Goal: Navigation & Orientation: Find specific page/section

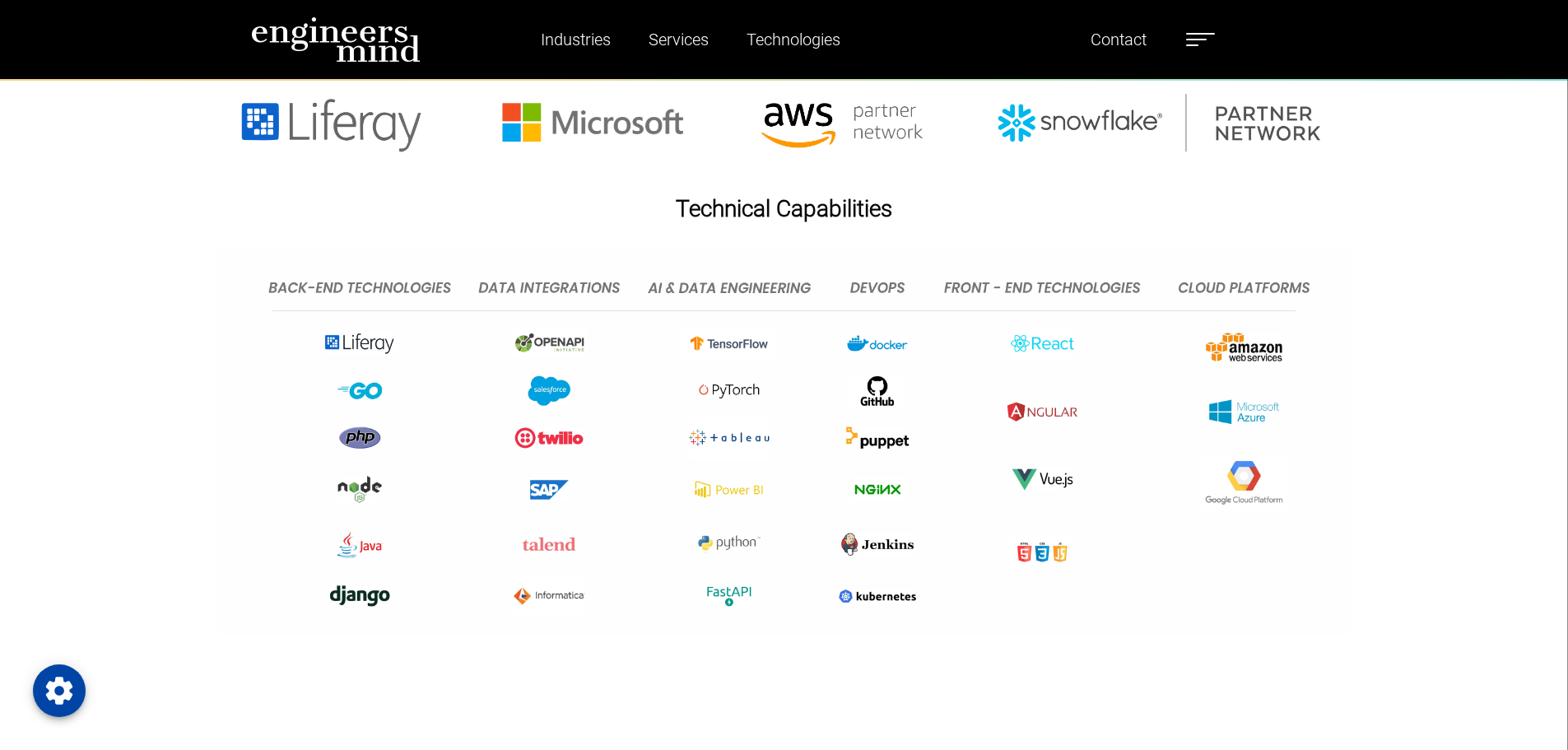
scroll to position [3867, 0]
click at [1212, 42] on label at bounding box center [1200, 40] width 29 height 21
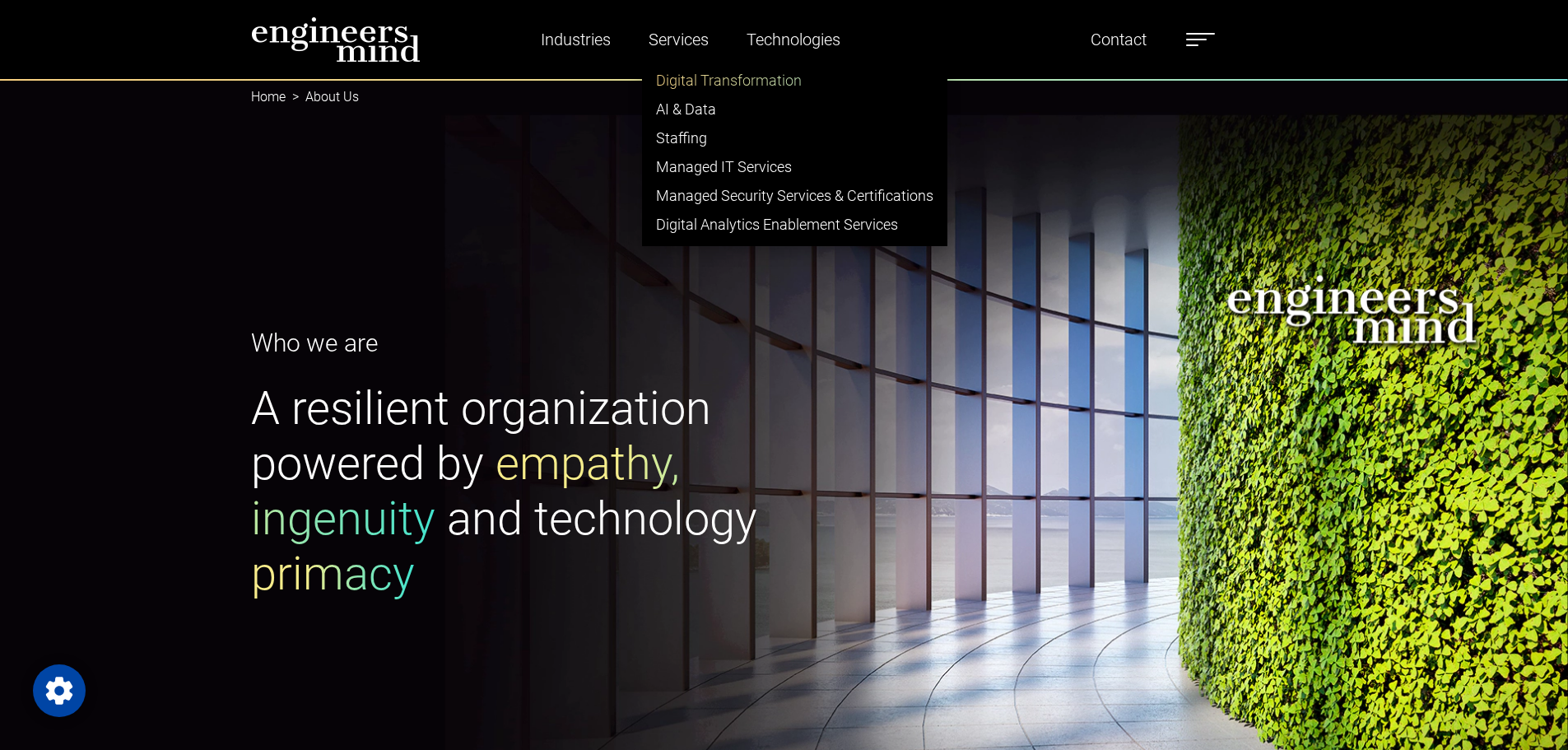
click at [709, 85] on link "Digital Transformation" at bounding box center [795, 80] width 304 height 29
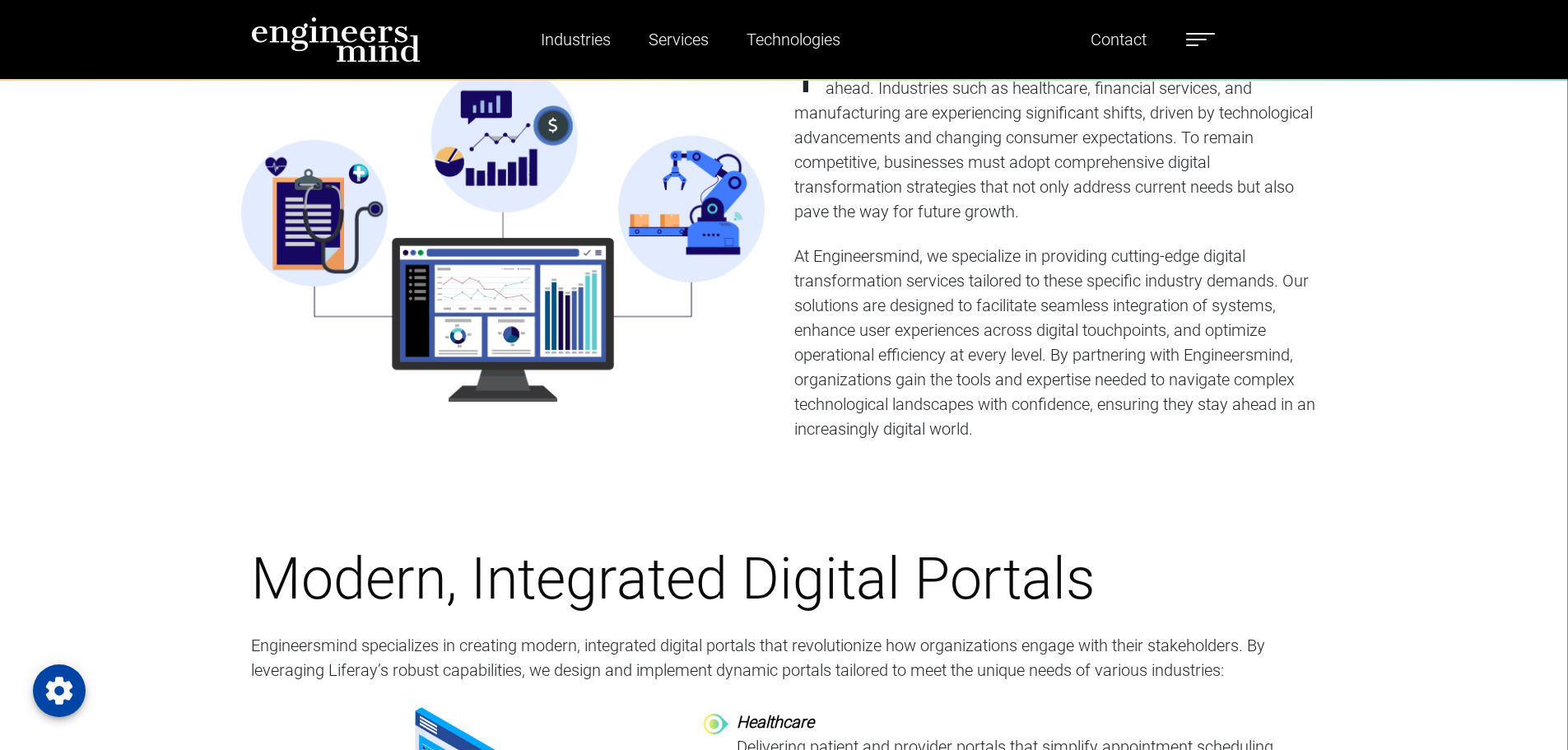
scroll to position [987, 0]
